Goal: Transaction & Acquisition: Purchase product/service

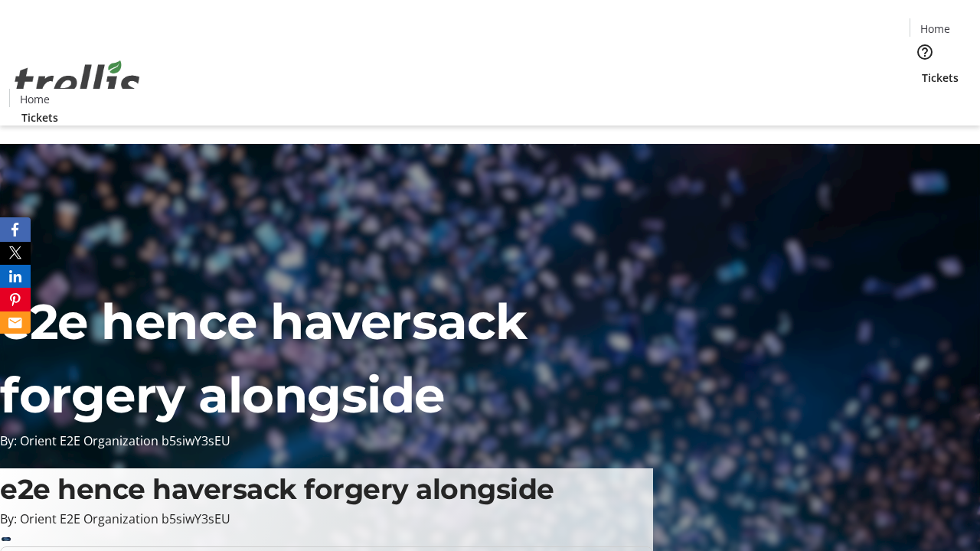
click at [921, 70] on span "Tickets" at bounding box center [939, 78] width 37 height 16
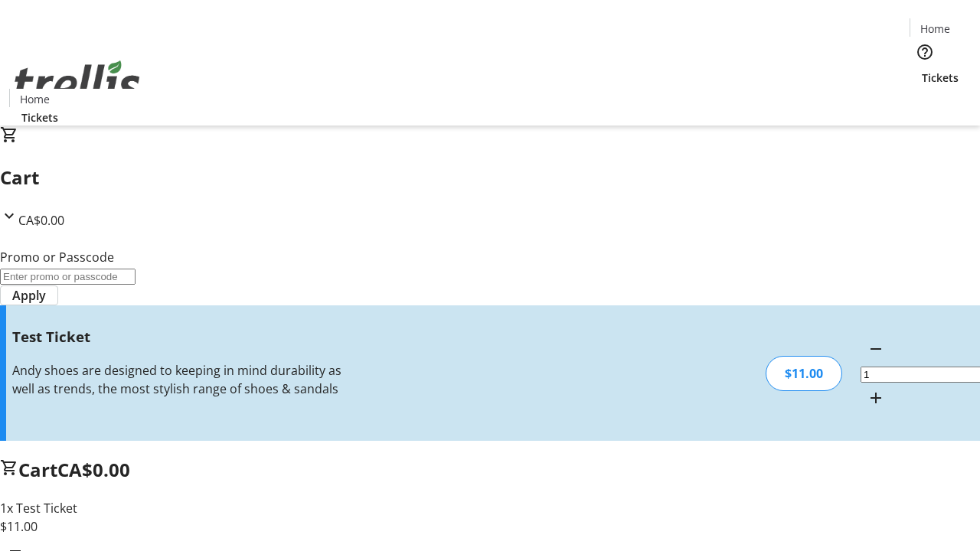
type input "UNLOCK"
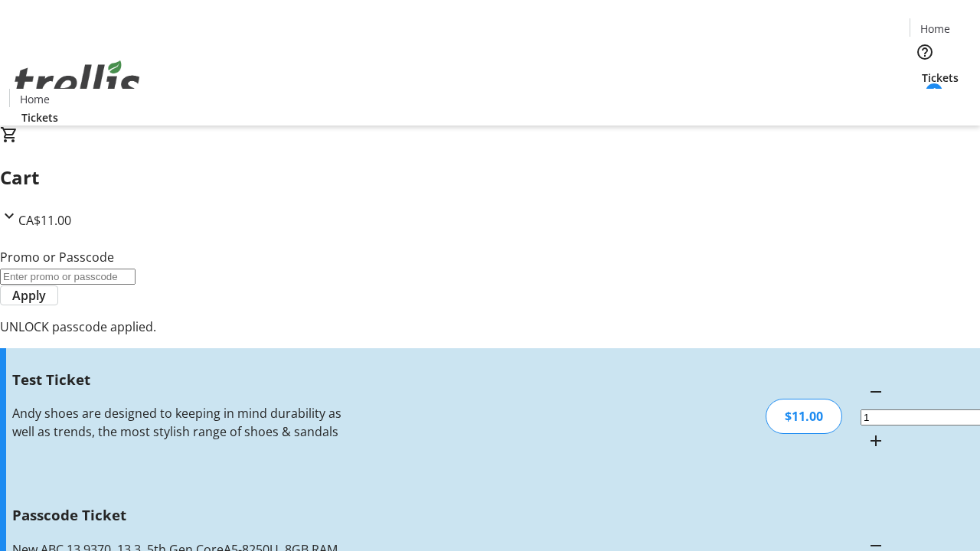
type input "5"
